Goal: Find specific page/section: Find specific page/section

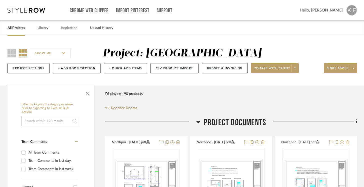
click at [16, 29] on link "All Projects" at bounding box center [17, 28] width 18 height 7
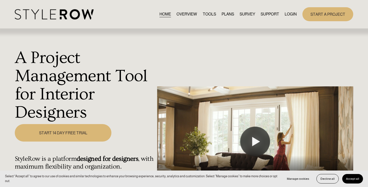
click at [289, 14] on link "LOGIN" at bounding box center [290, 14] width 12 height 7
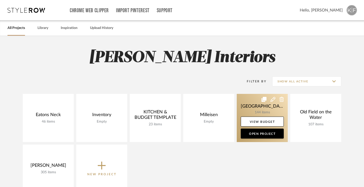
click at [261, 111] on link at bounding box center [262, 118] width 51 height 48
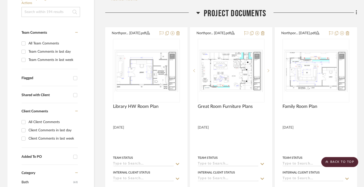
scroll to position [110, 0]
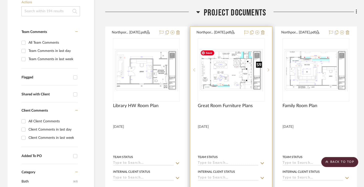
click at [224, 69] on img "0" at bounding box center [231, 70] width 66 height 44
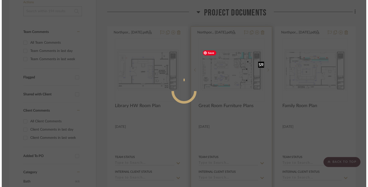
scroll to position [0, 0]
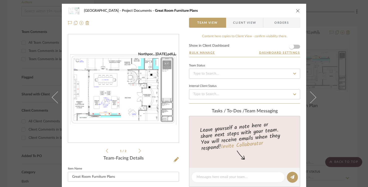
click at [139, 151] on icon at bounding box center [140, 151] width 2 height 5
click at [120, 92] on img "1" at bounding box center [123, 89] width 111 height 74
